Goal: Navigation & Orientation: Find specific page/section

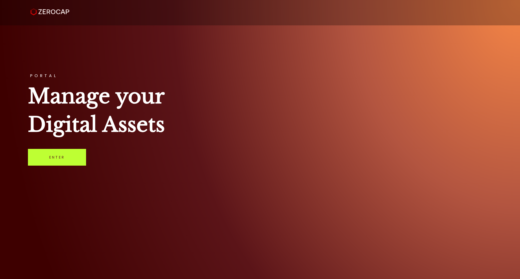
click at [66, 159] on link "Enter" at bounding box center [57, 157] width 58 height 17
